Goal: Information Seeking & Learning: Check status

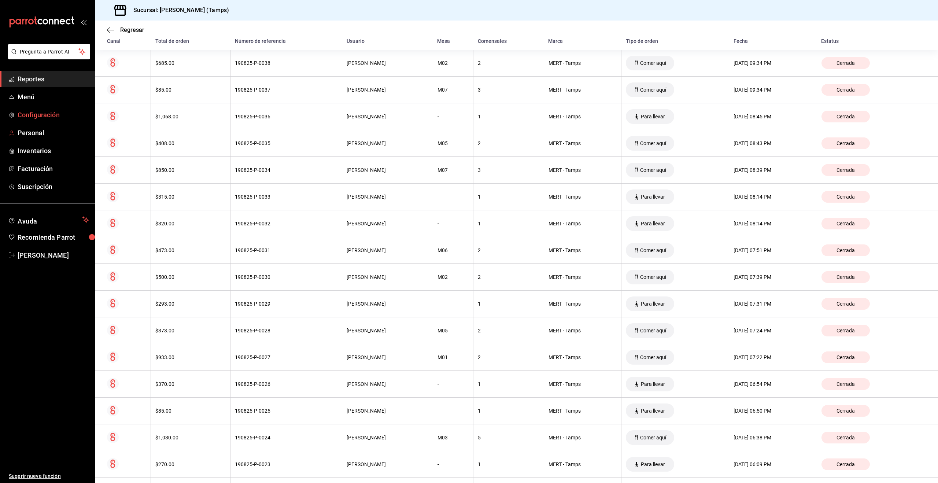
scroll to position [125, 0]
click at [30, 83] on span "Reportes" at bounding box center [53, 79] width 71 height 10
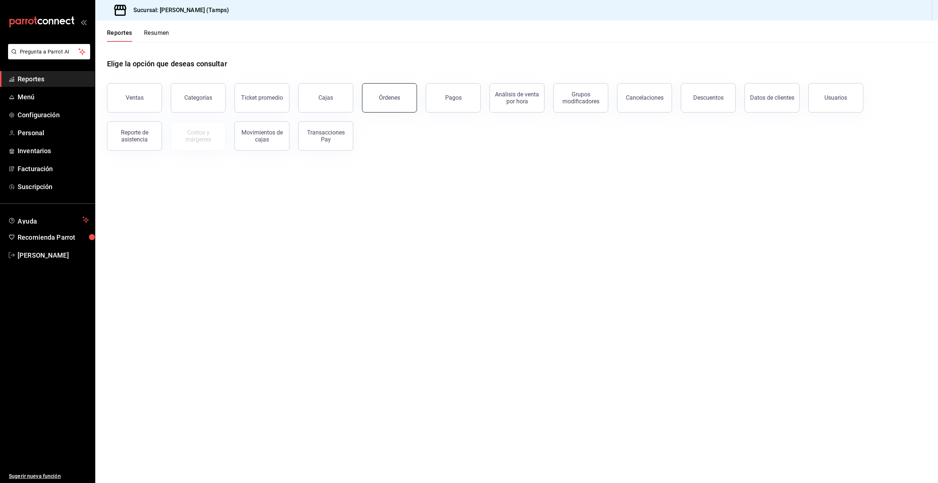
click at [401, 93] on button "Órdenes" at bounding box center [389, 97] width 55 height 29
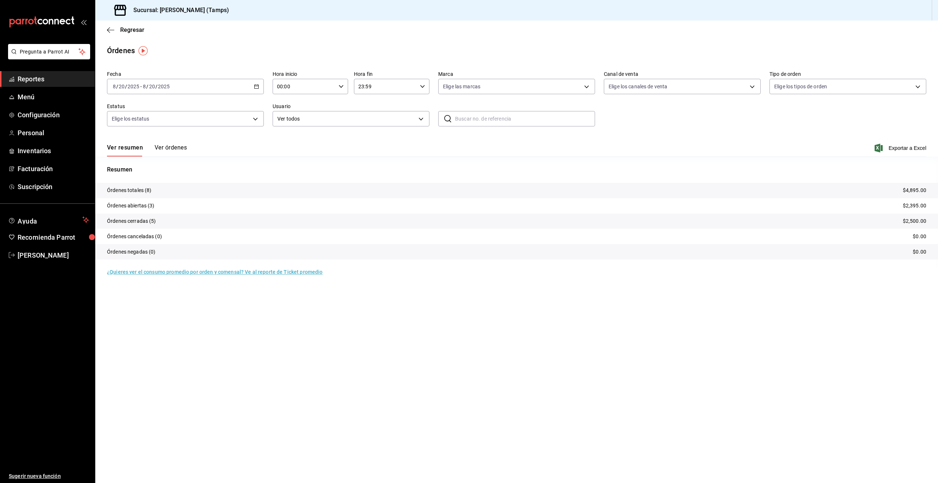
click at [864, 205] on tr "Órdenes abiertas (3) $2,395.00" at bounding box center [516, 205] width 842 height 15
click at [123, 208] on p "Órdenes abiertas (3)" at bounding box center [131, 206] width 48 height 8
click at [167, 148] on button "Ver órdenes" at bounding box center [171, 150] width 32 height 12
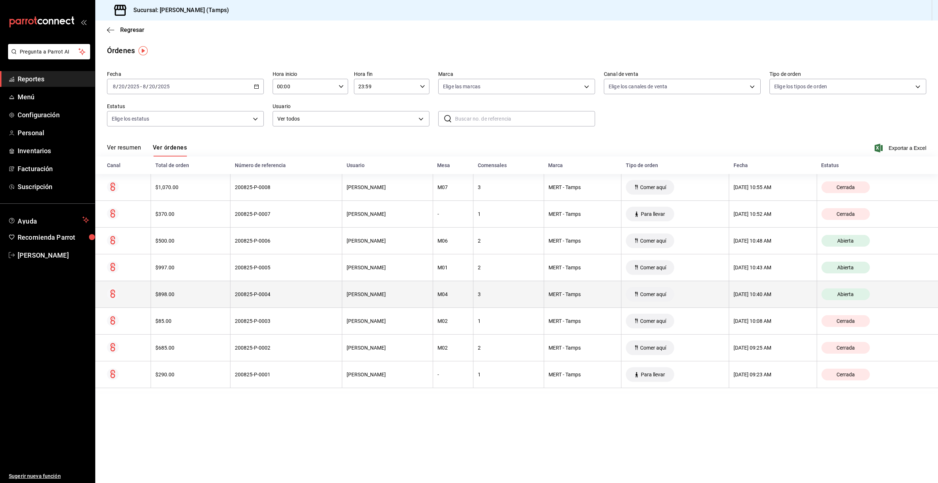
click at [161, 294] on div "$898.00" at bounding box center [190, 294] width 70 height 6
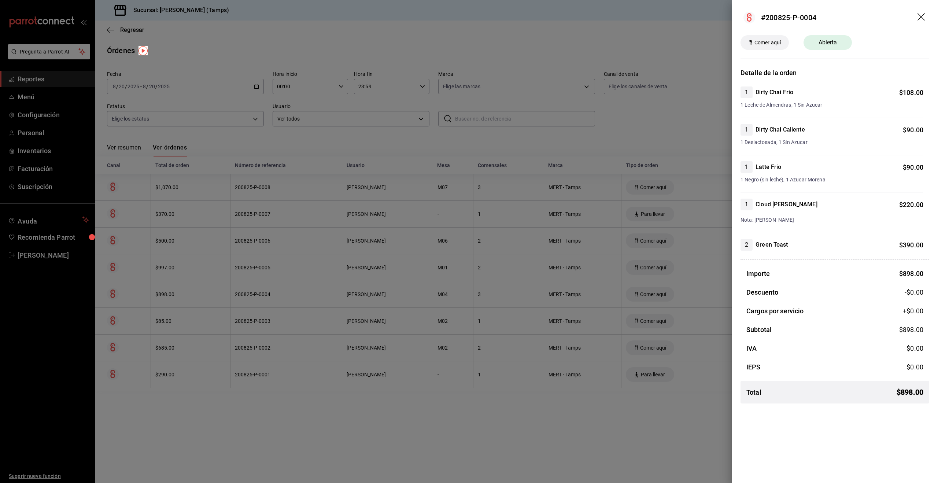
click at [166, 273] on div at bounding box center [469, 241] width 938 height 483
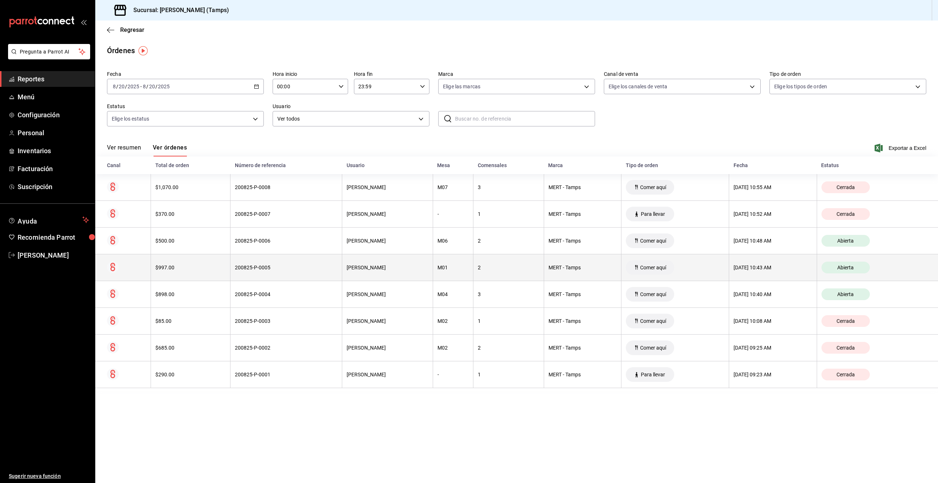
click at [166, 267] on div "$997.00" at bounding box center [190, 267] width 70 height 6
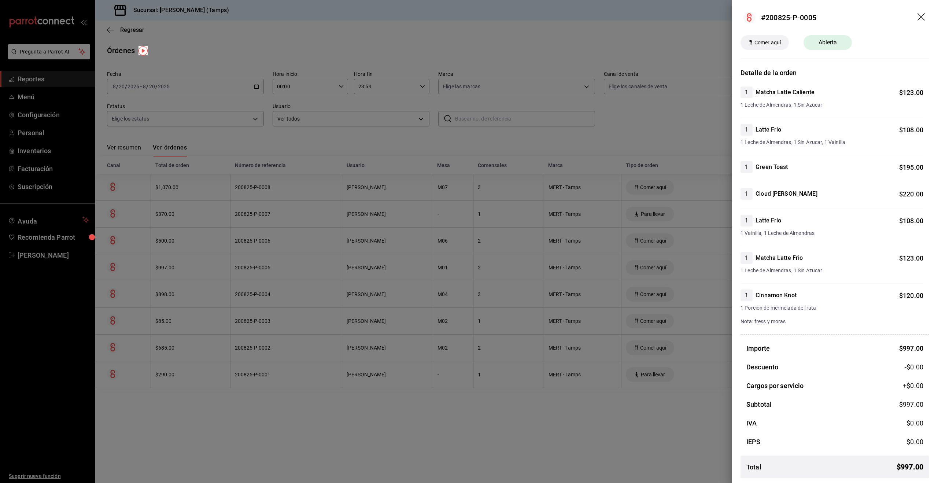
click at [166, 267] on div at bounding box center [469, 241] width 938 height 483
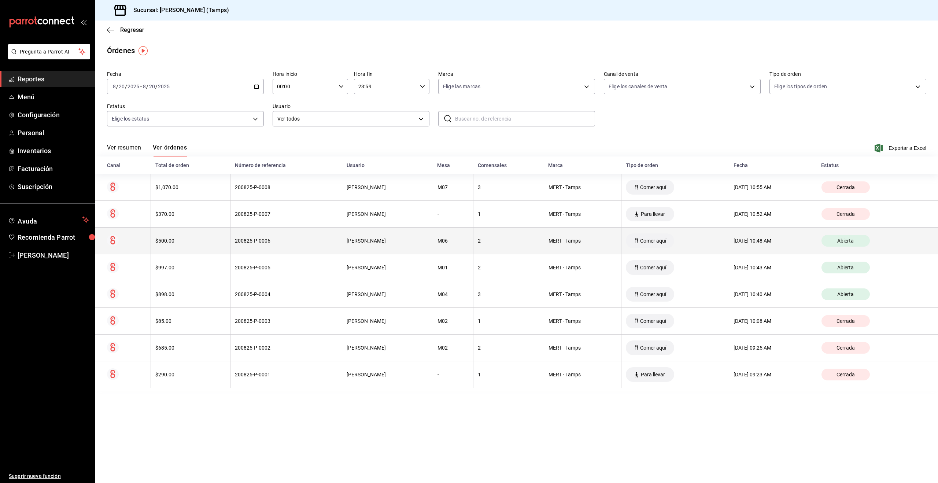
click at [166, 251] on th "$500.00" at bounding box center [190, 240] width 79 height 27
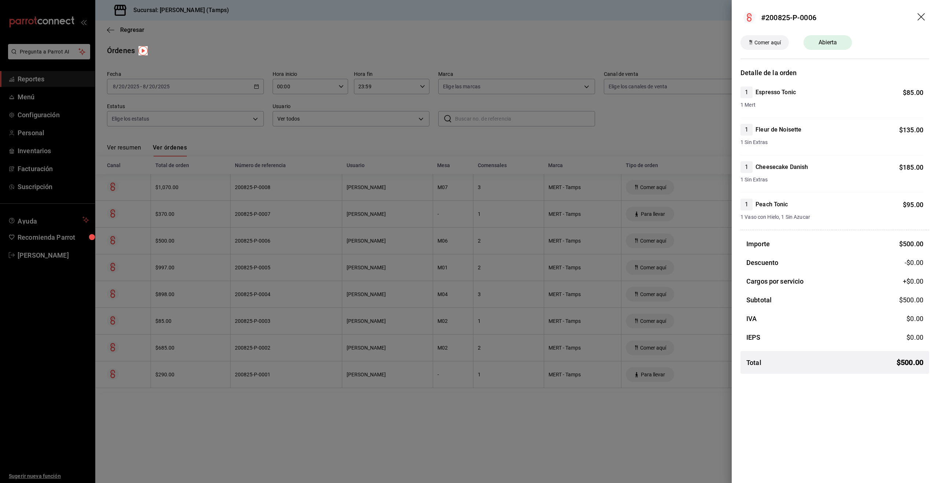
click at [445, 438] on div at bounding box center [469, 241] width 938 height 483
